Goal: Information Seeking & Learning: Learn about a topic

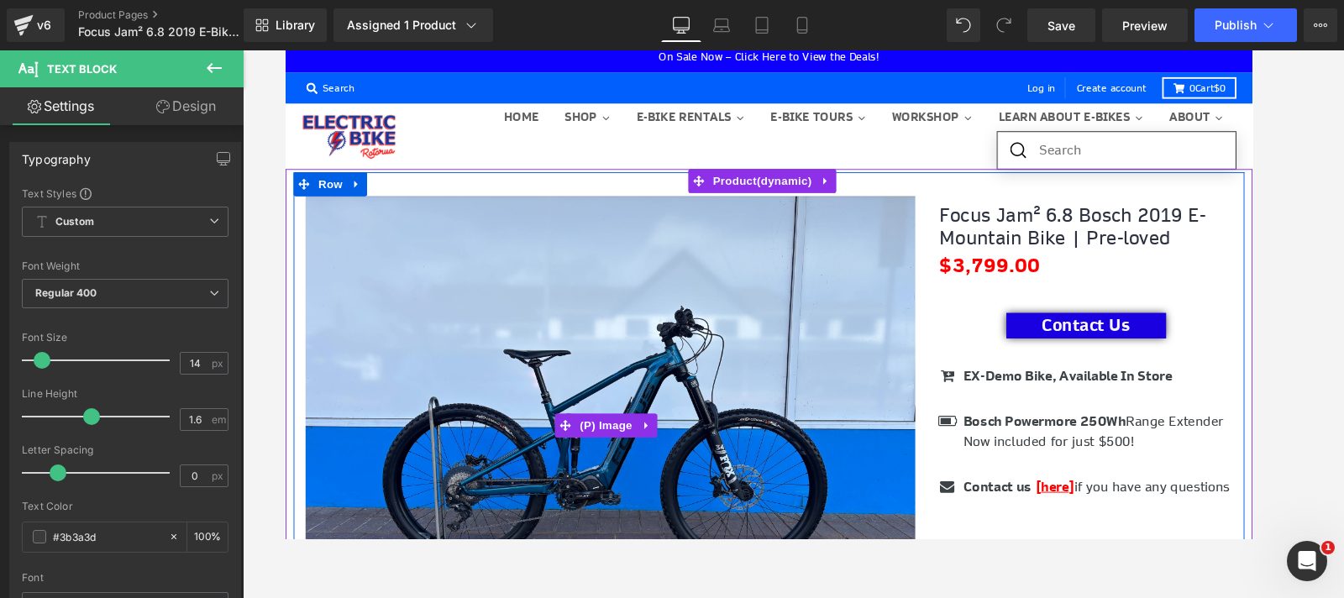
scroll to position [93, 0]
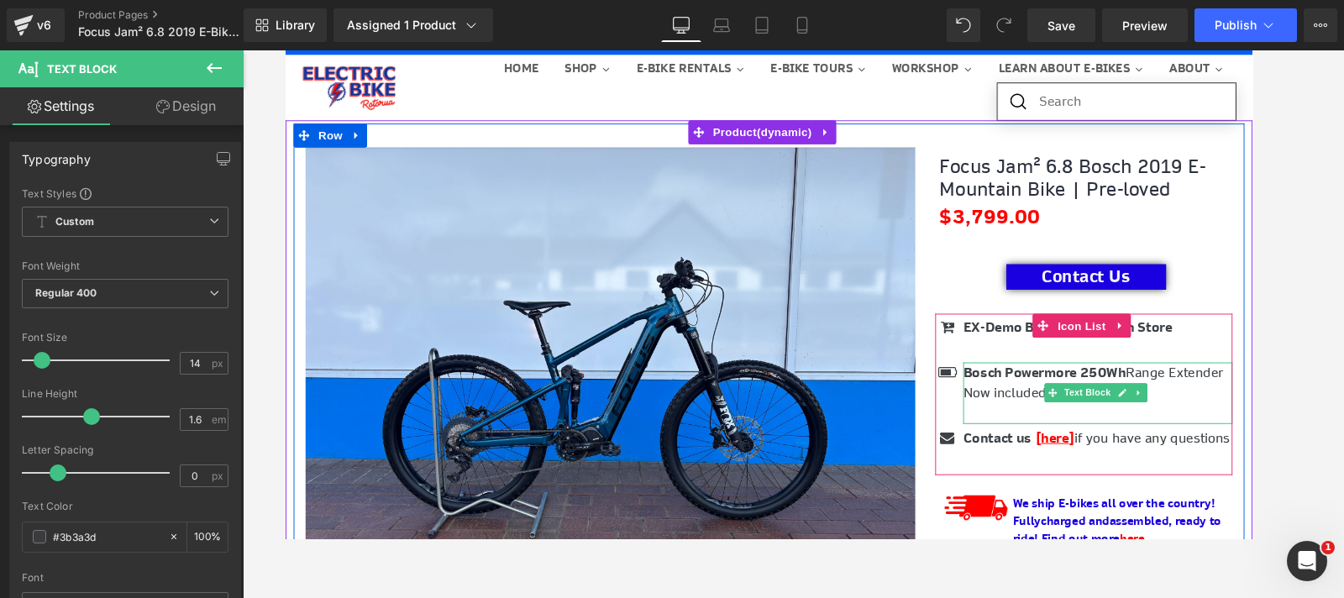
click at [1028, 391] on span "Bosch Powermore 250Wh" at bounding box center [1082, 389] width 171 height 18
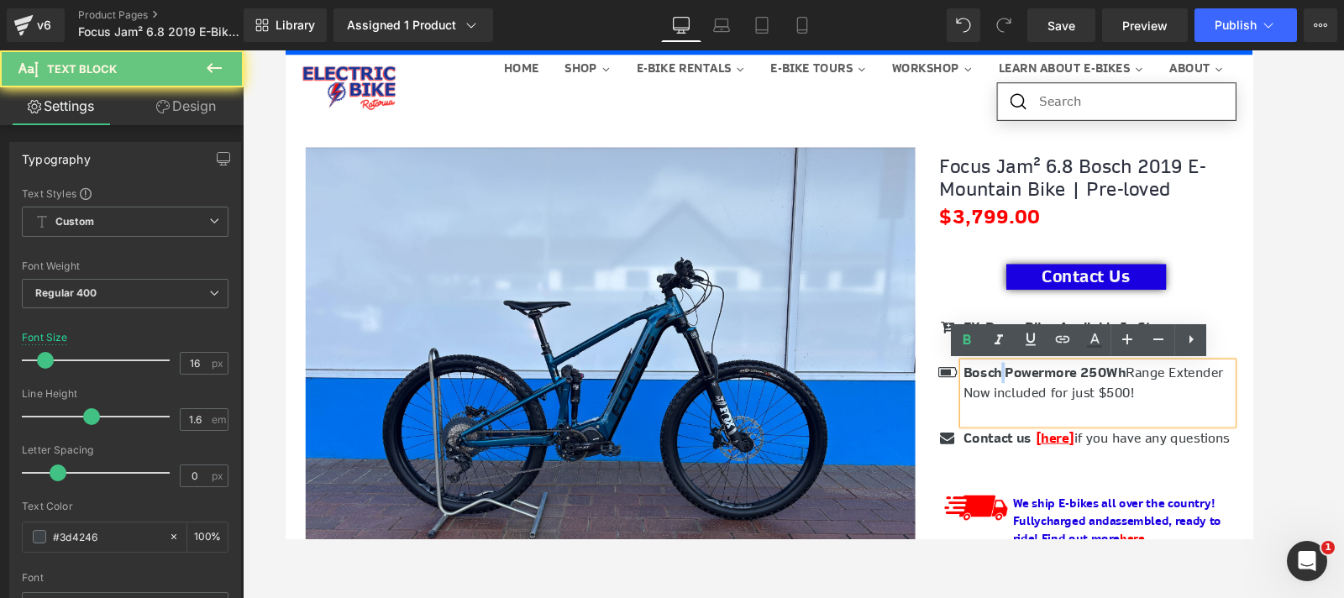
click at [1028, 391] on span "Bosch Powermore 250Wh" at bounding box center [1082, 389] width 171 height 18
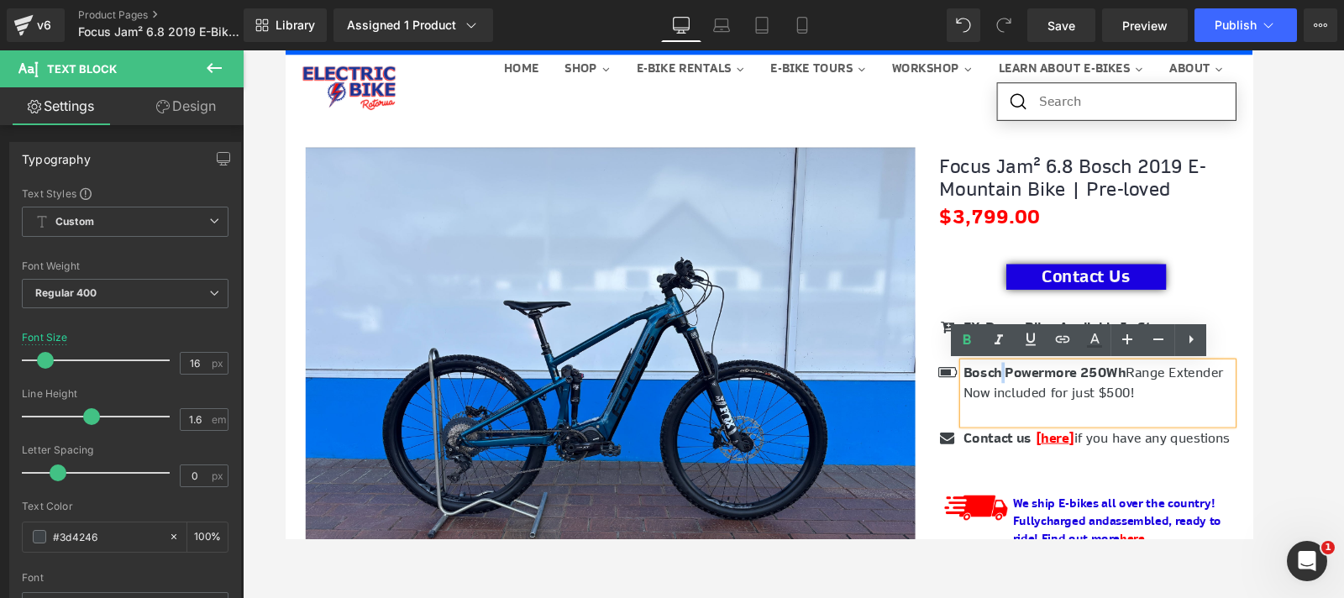
drag, startPoint x: 1232, startPoint y: 411, endPoint x: 1053, endPoint y: 414, distance: 178.9
click at [1053, 414] on p "Bosch Powermore 250Wh Range Extender Now included for just $500!" at bounding box center [1138, 400] width 283 height 43
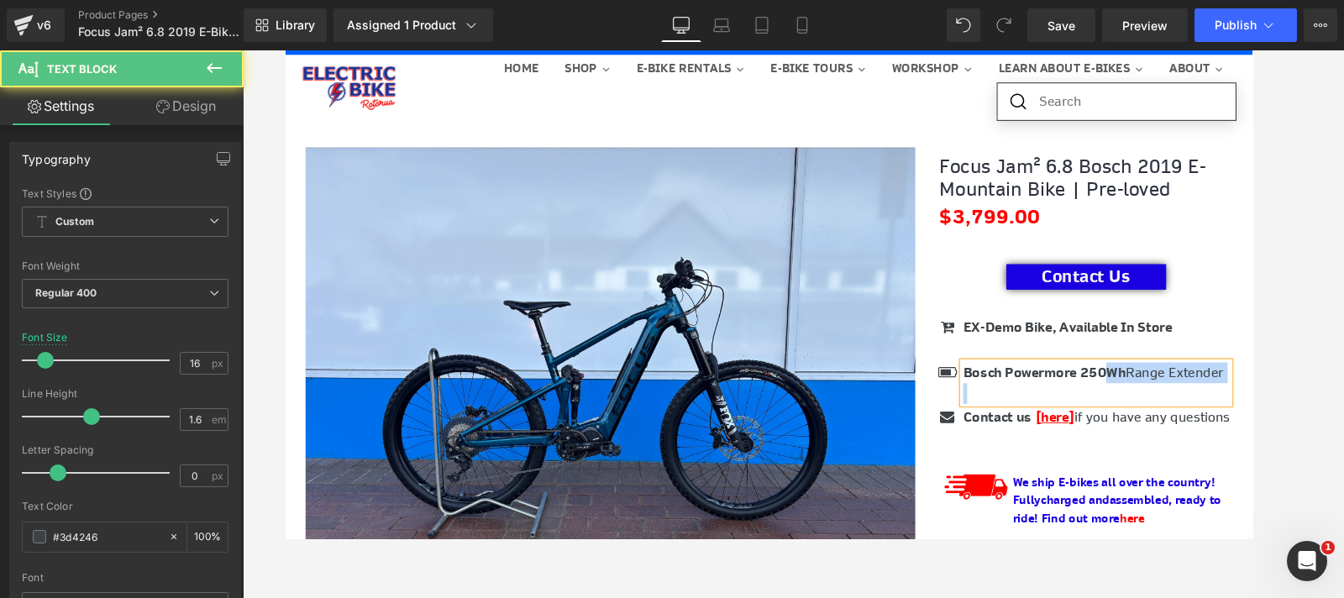
drag, startPoint x: 1141, startPoint y: 389, endPoint x: 986, endPoint y: 390, distance: 154.6
click at [997, 390] on div "Bosch Powermore 250Wh Range Extender" at bounding box center [1137, 400] width 280 height 43
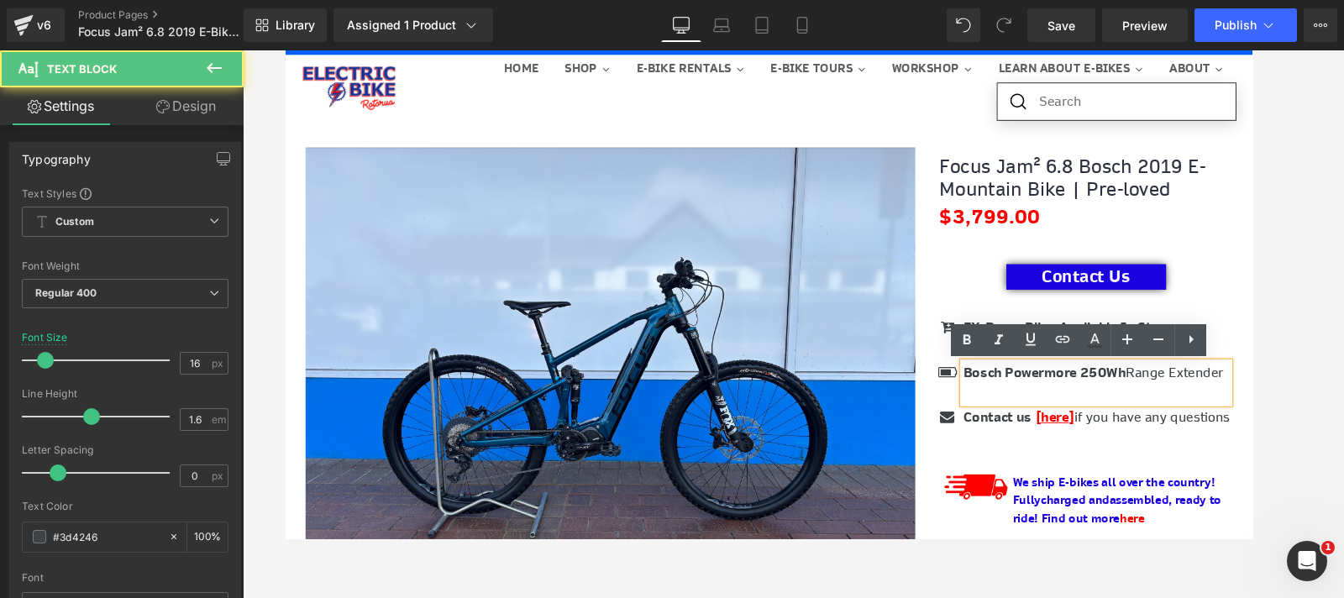
click at [997, 390] on div "Bosch Powermore 250Wh Range Extender" at bounding box center [1137, 400] width 280 height 43
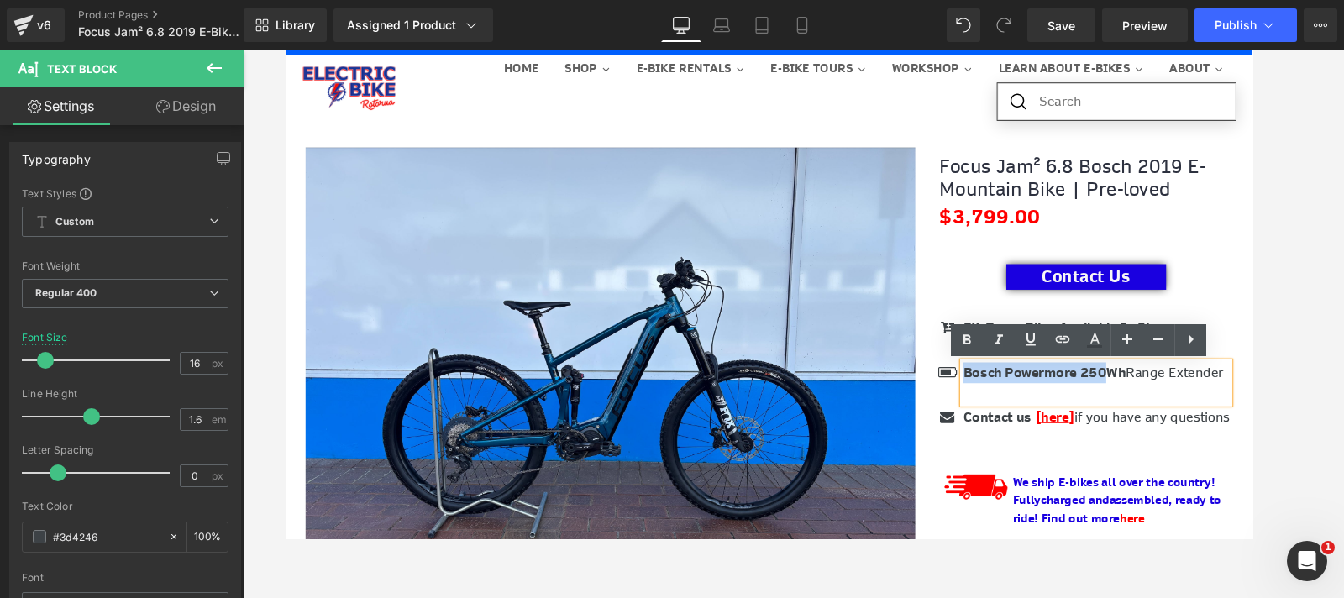
drag, startPoint x: 1137, startPoint y: 387, endPoint x: 992, endPoint y: 384, distance: 145.3
click at [997, 384] on span "Bosch Powermore 250Wh" at bounding box center [1082, 389] width 171 height 18
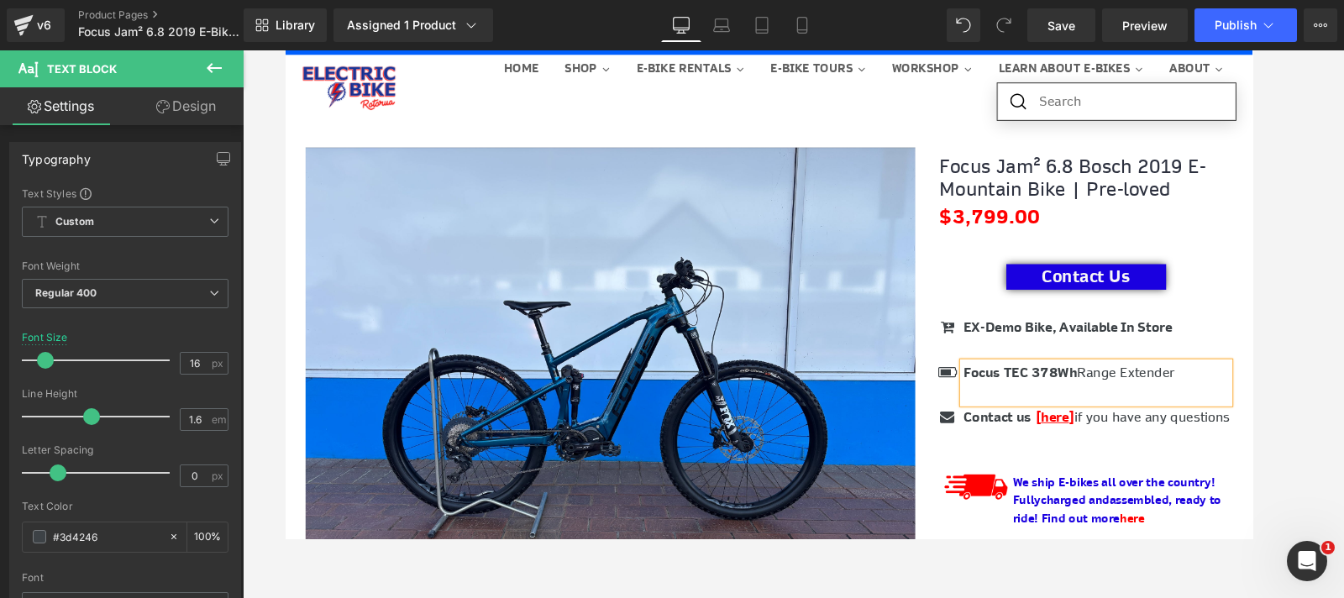
click at [1223, 392] on p "Focus TEC 378Wh Range Extender" at bounding box center [1137, 390] width 280 height 22
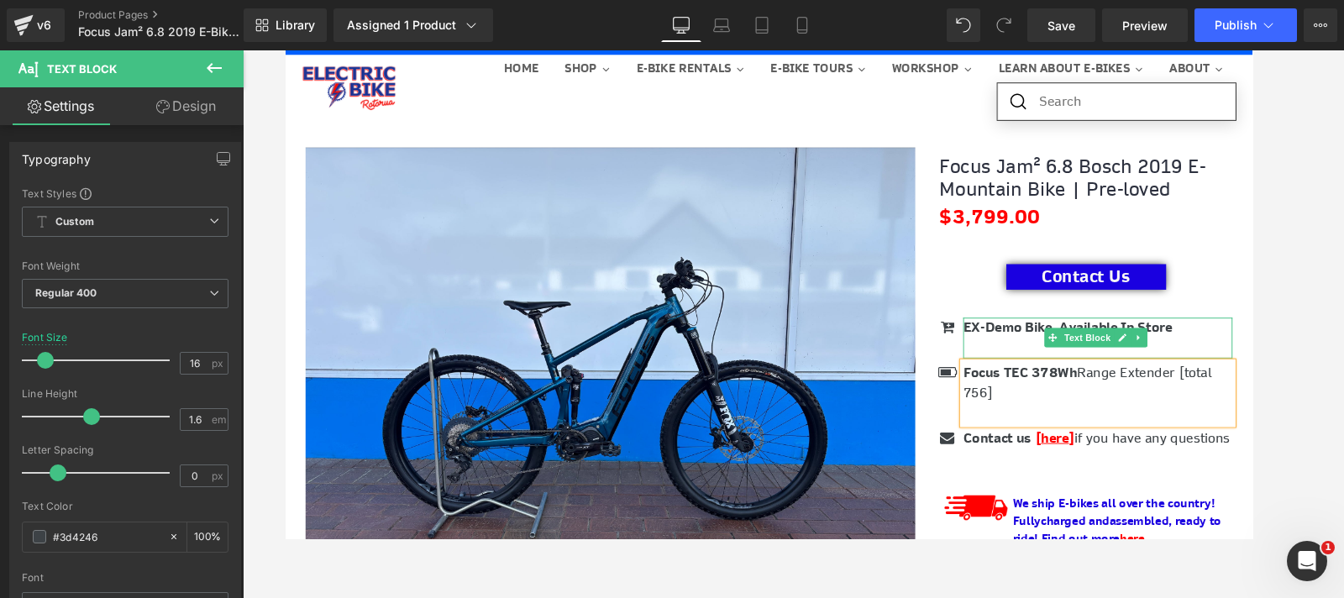
click at [1070, 345] on b "EX-Demo Bike, Available In Store" at bounding box center [1106, 342] width 219 height 18
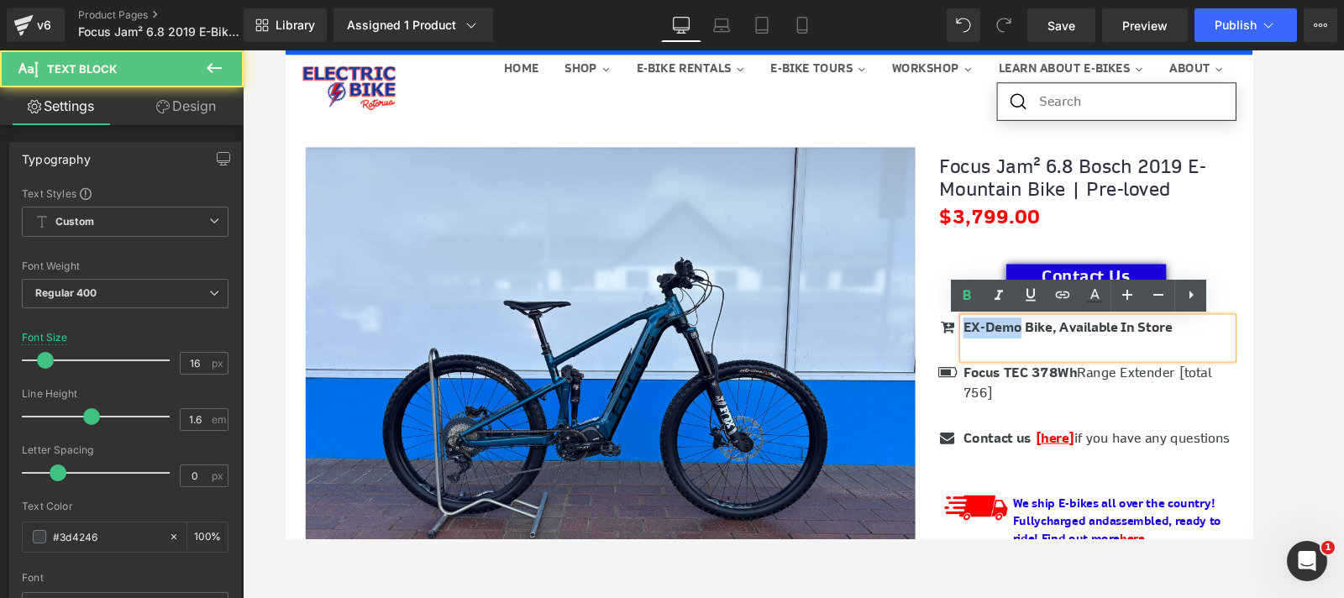
drag, startPoint x: 1050, startPoint y: 343, endPoint x: 991, endPoint y: 341, distance: 58.8
click at [997, 341] on b "EX-Demo Bike, Available In Store" at bounding box center [1106, 342] width 219 height 18
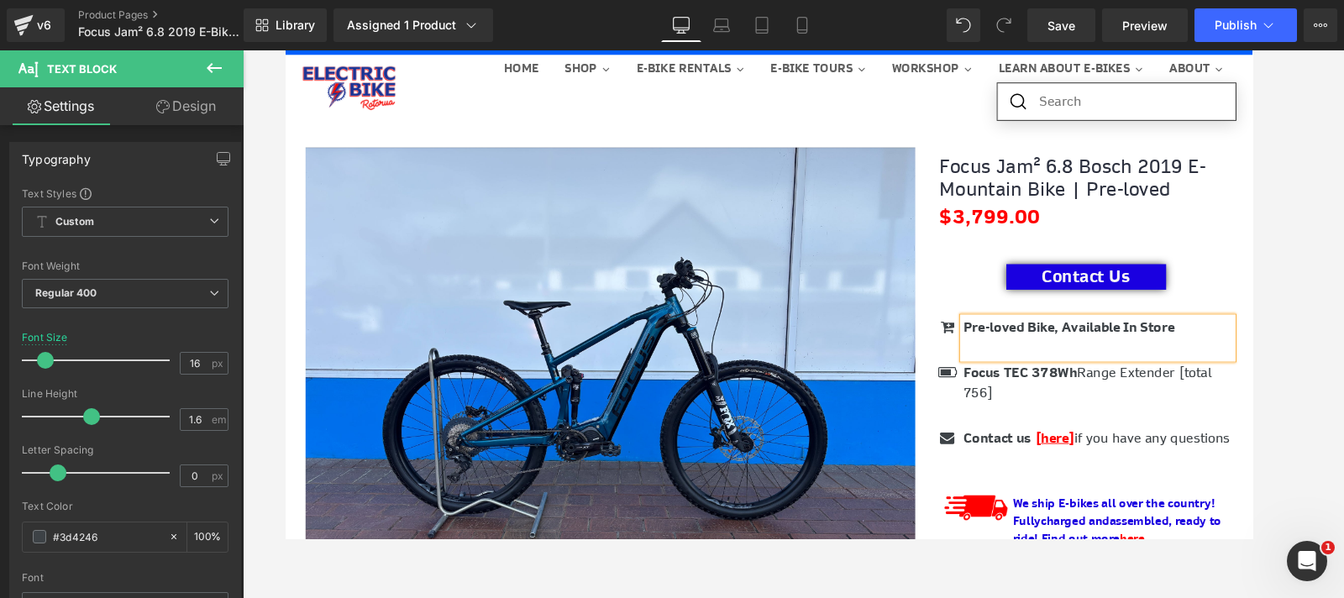
click at [1086, 345] on b "Pre-loved Bike, Available In Store" at bounding box center [1108, 342] width 222 height 18
click at [1055, 20] on span "Save" at bounding box center [1061, 26] width 28 height 18
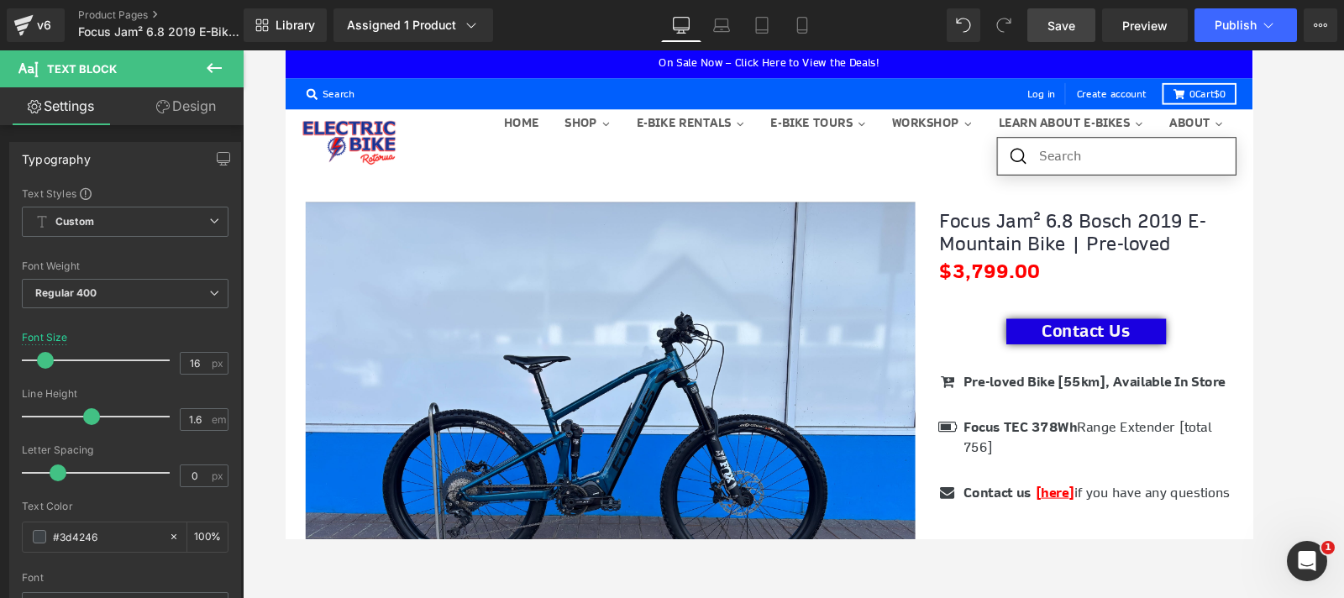
scroll to position [0, 0]
